Goal: Use online tool/utility: Utilize a website feature to perform a specific function

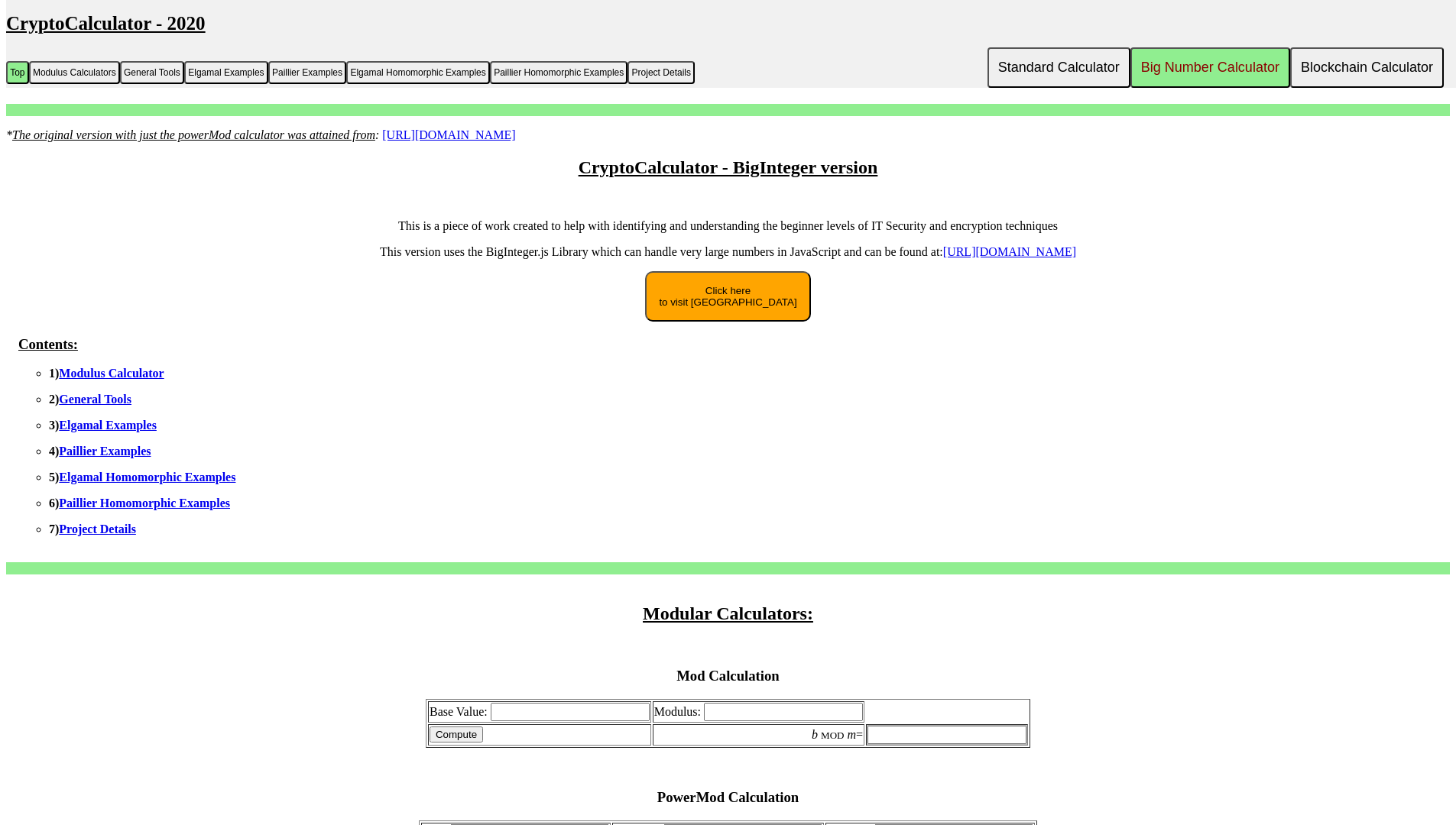
click at [115, 373] on link "Modulus Calculator" at bounding box center [110, 373] width 104 height 13
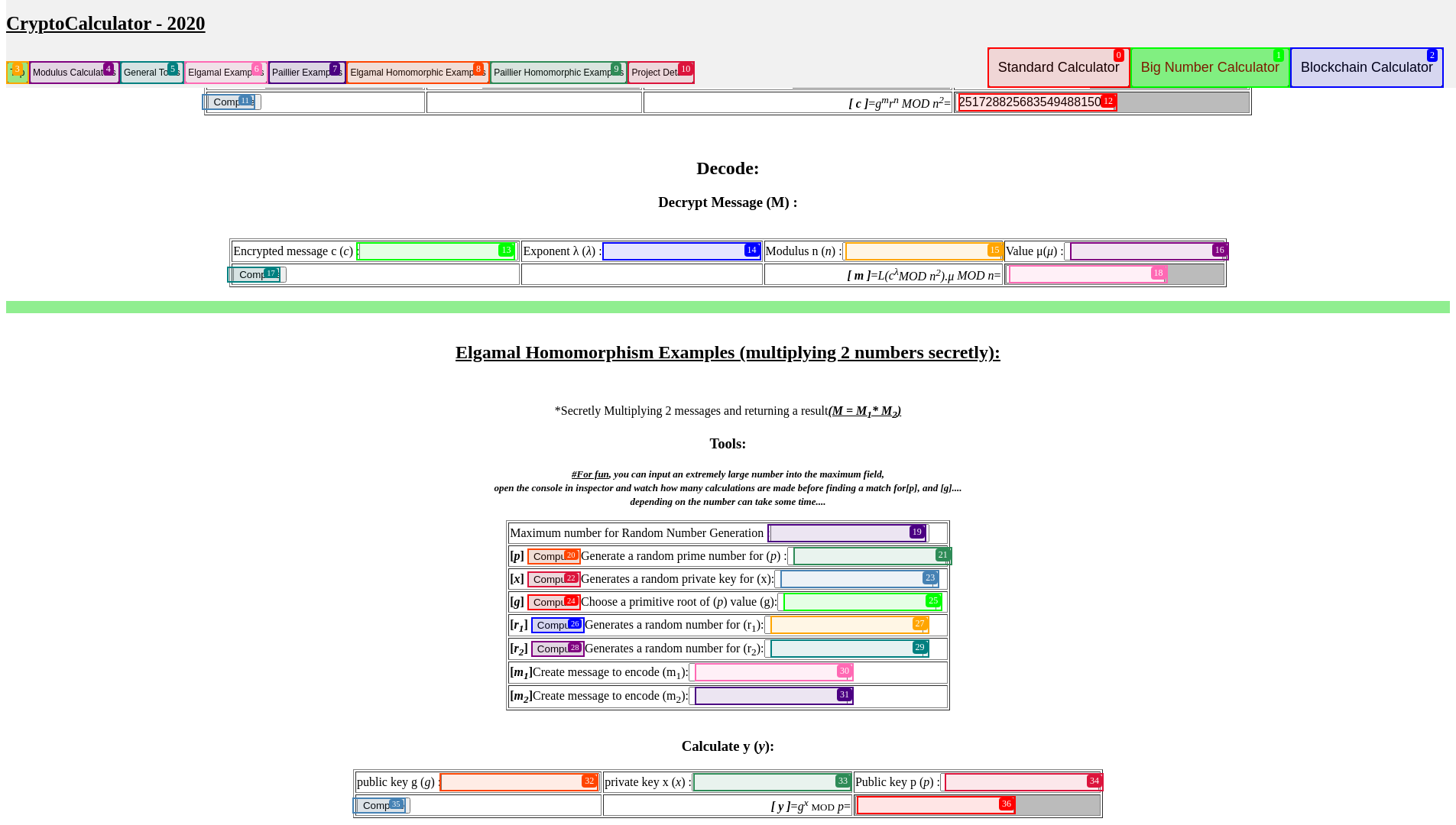
scroll to position [0, 30]
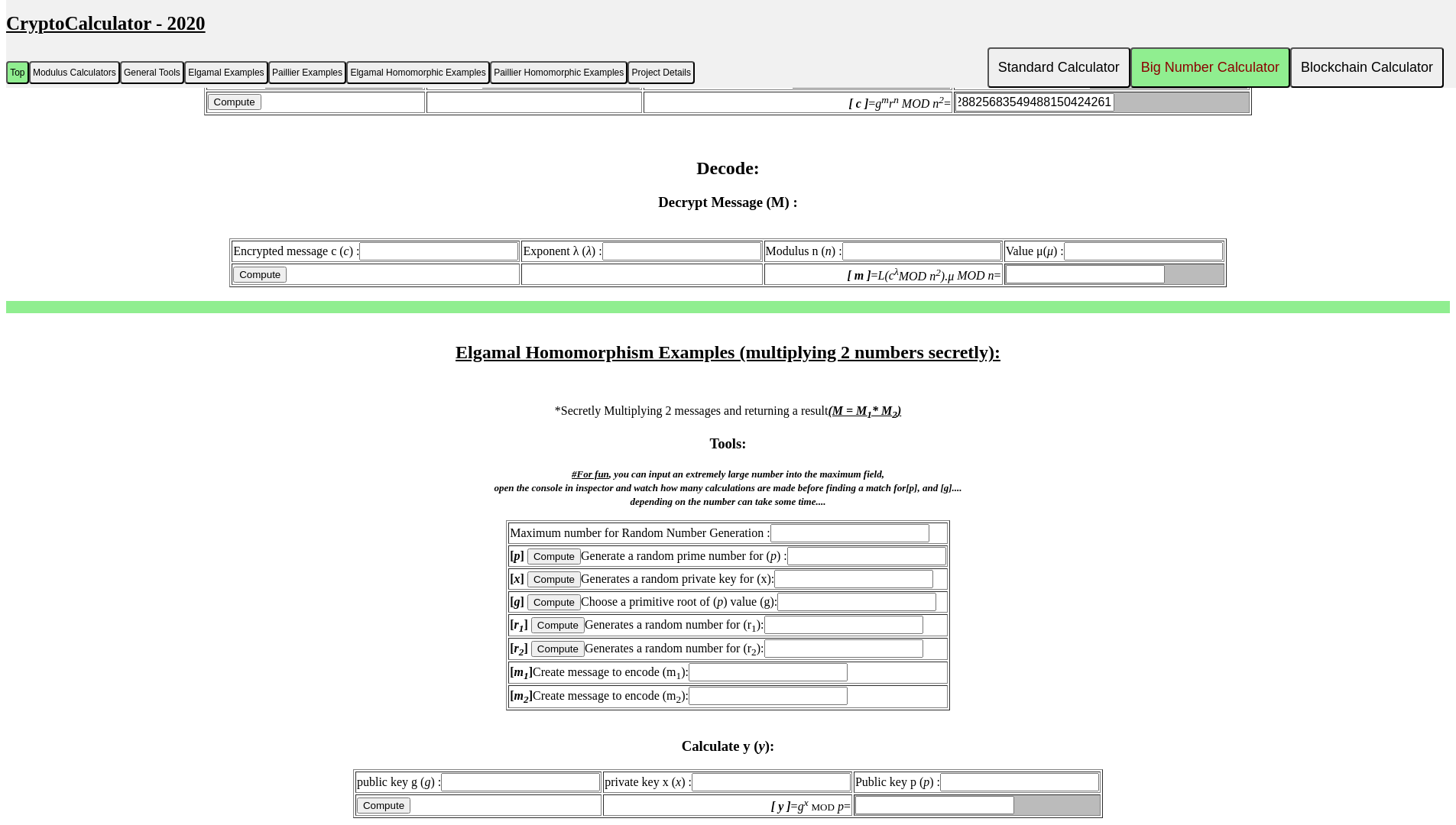
type input "251728825683549488150424261"
